Goal: Navigation & Orientation: Find specific page/section

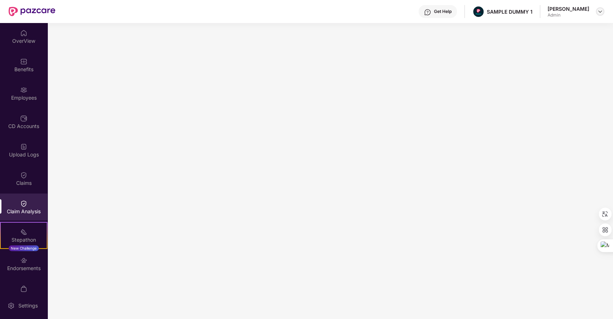
click at [599, 13] on img at bounding box center [600, 12] width 6 height 6
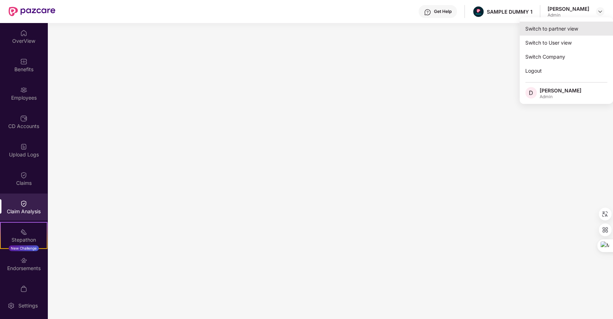
click at [551, 29] on div "Switch to partner view" at bounding box center [565, 29] width 93 height 14
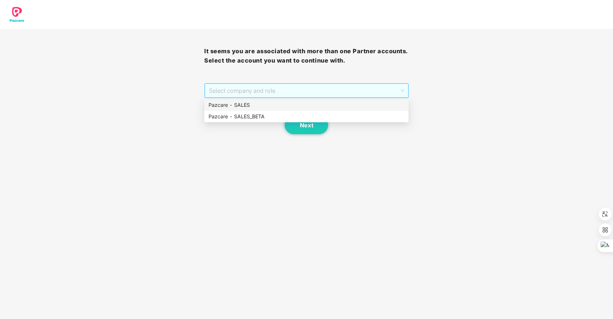
click at [313, 89] on span "Select company and role" at bounding box center [306, 91] width 195 height 14
click at [282, 103] on div "Pazcare - SALES" at bounding box center [305, 105] width 195 height 8
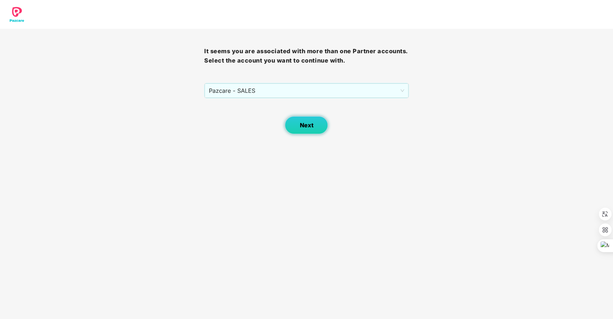
click at [306, 127] on span "Next" at bounding box center [306, 125] width 14 height 7
